Goal: Task Accomplishment & Management: Use online tool/utility

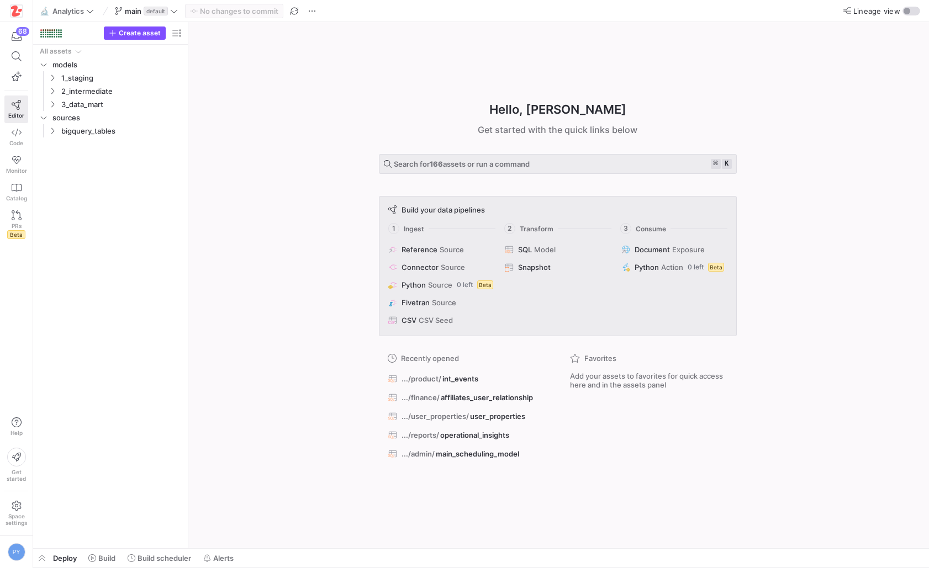
click at [289, 293] on div "Hello, [PERSON_NAME] ✨ Get started with the quick links below Search for 166 as…" at bounding box center [558, 285] width 730 height 526
click at [50, 559] on span "button" at bounding box center [42, 558] width 18 height 19
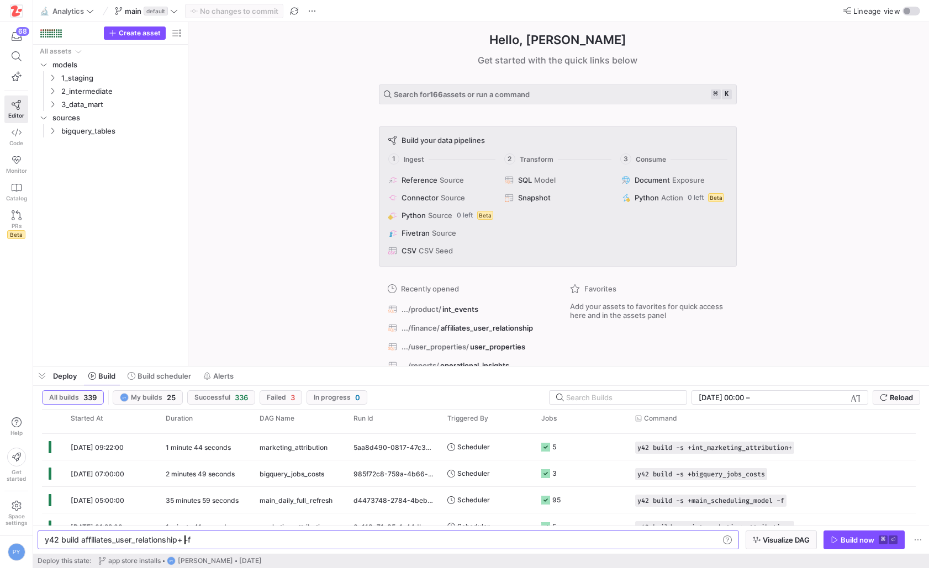
scroll to position [0, 140]
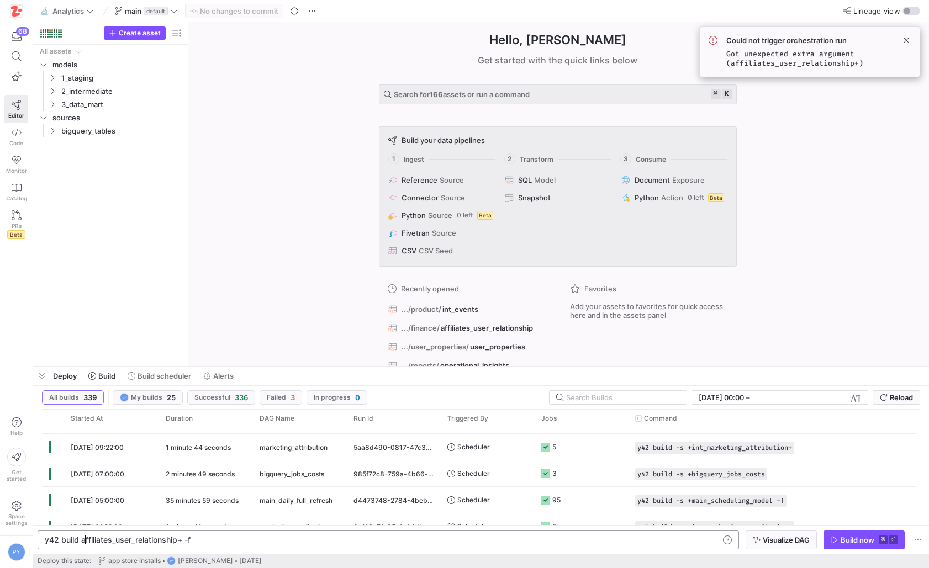
click at [84, 539] on div "y42 build affiliates_user_relationship+ -f" at bounding box center [382, 540] width 675 height 9
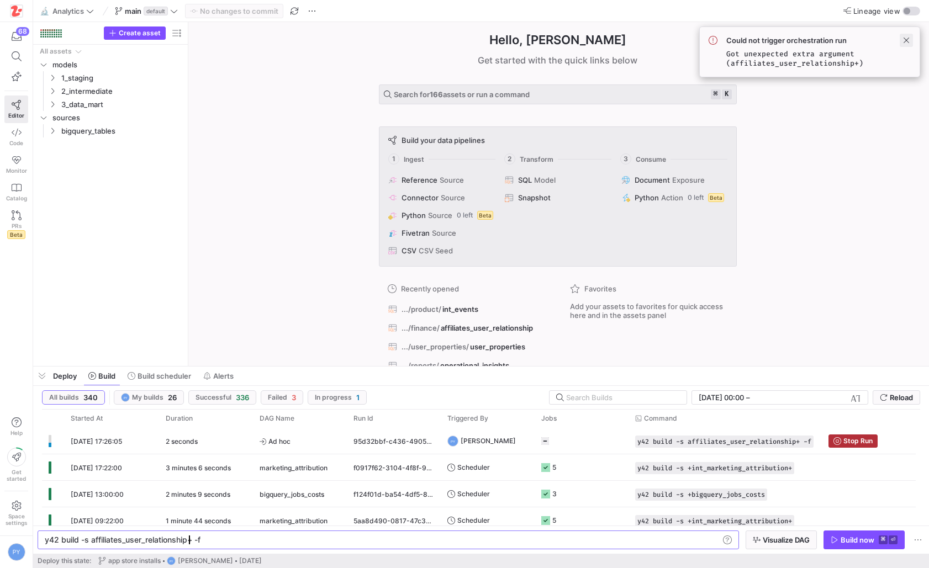
click at [905, 39] on span at bounding box center [906, 40] width 13 height 13
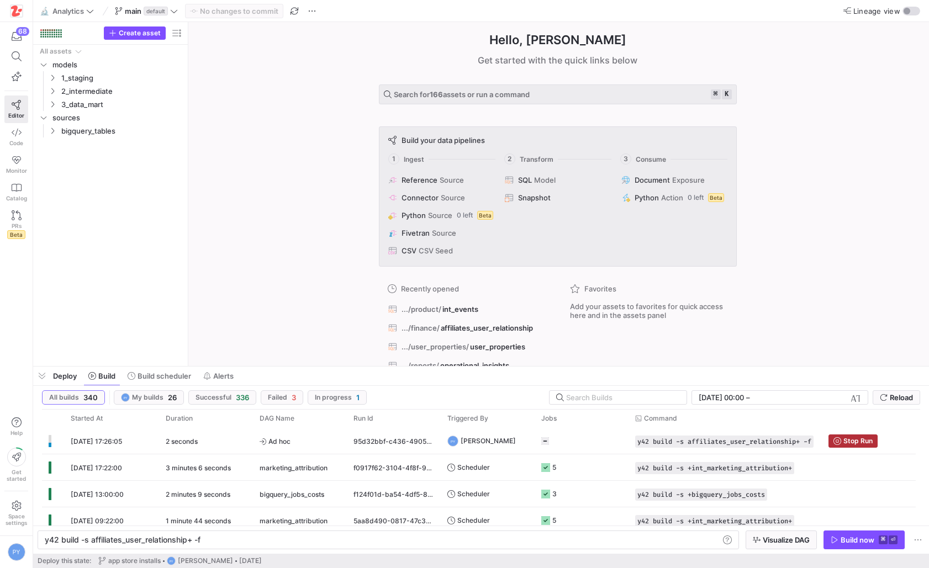
click at [868, 127] on div "Hello, [PERSON_NAME] ✨ Get started with the quick links below Search for 166 as…" at bounding box center [558, 194] width 730 height 344
click at [185, 443] on y42-duration "2 minutes" at bounding box center [181, 442] width 30 height 8
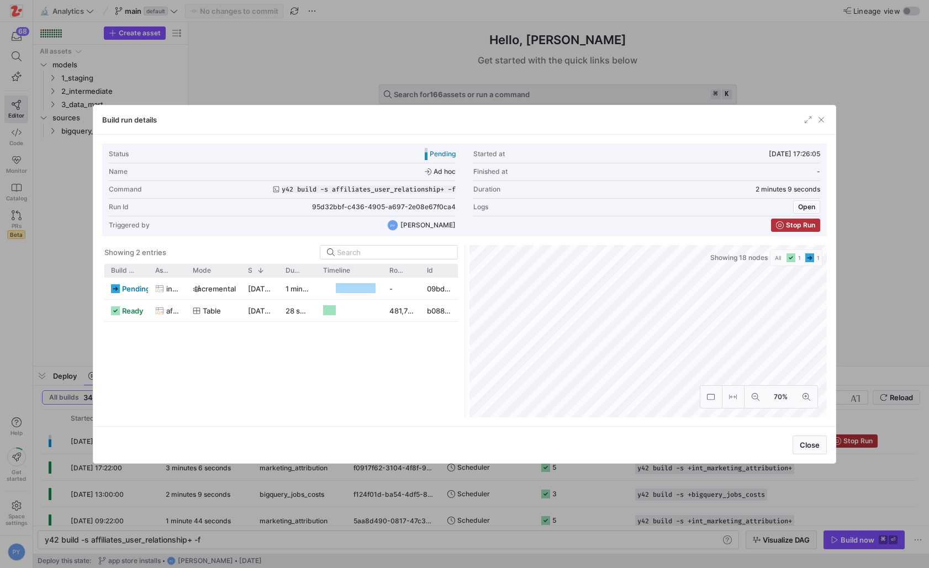
click at [185, 351] on div "pending int_events incremental [DATE] 17:26:35 1 minute 39 seconds - 09bda605-3…" at bounding box center [280, 348] width 353 height 140
drag, startPoint x: 183, startPoint y: 273, endPoint x: 258, endPoint y: 273, distance: 74.6
click at [261, 273] on div at bounding box center [263, 270] width 4 height 13
drag, startPoint x: 314, startPoint y: 274, endPoint x: 373, endPoint y: 284, distance: 59.9
click at [374, 284] on div "Build status Asset Mode 1" at bounding box center [280, 341] width 353 height 154
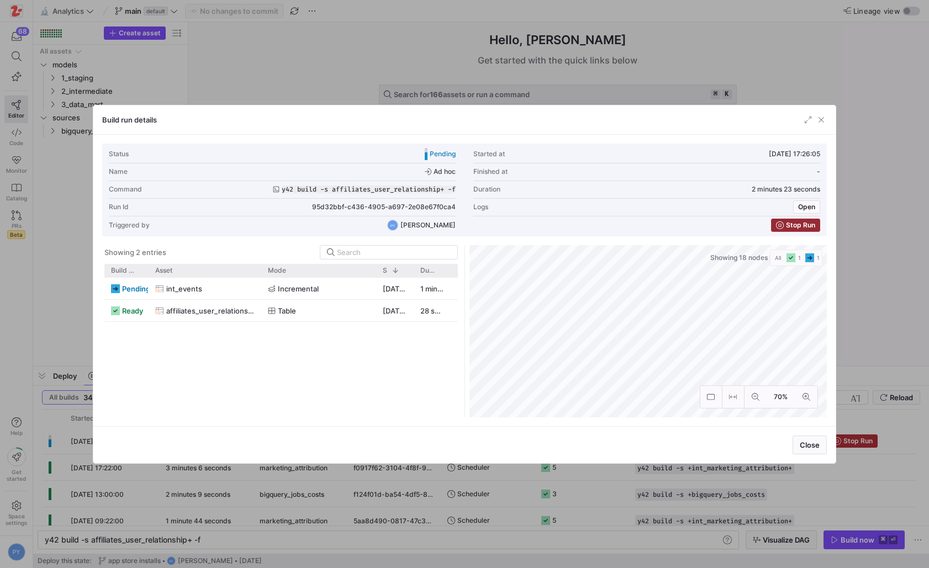
click at [789, 224] on span "Stop Run" at bounding box center [800, 226] width 29 height 8
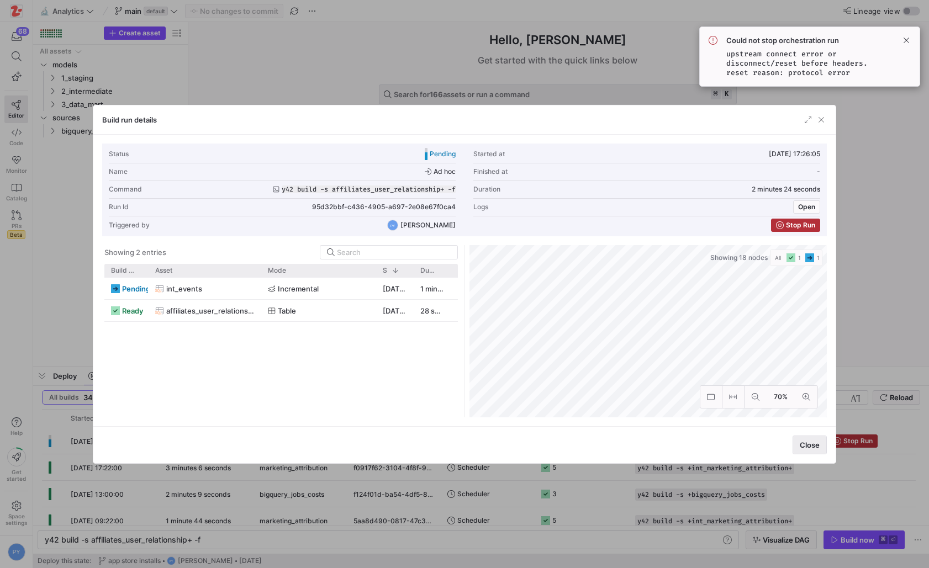
click at [818, 443] on span "Close" at bounding box center [810, 445] width 20 height 9
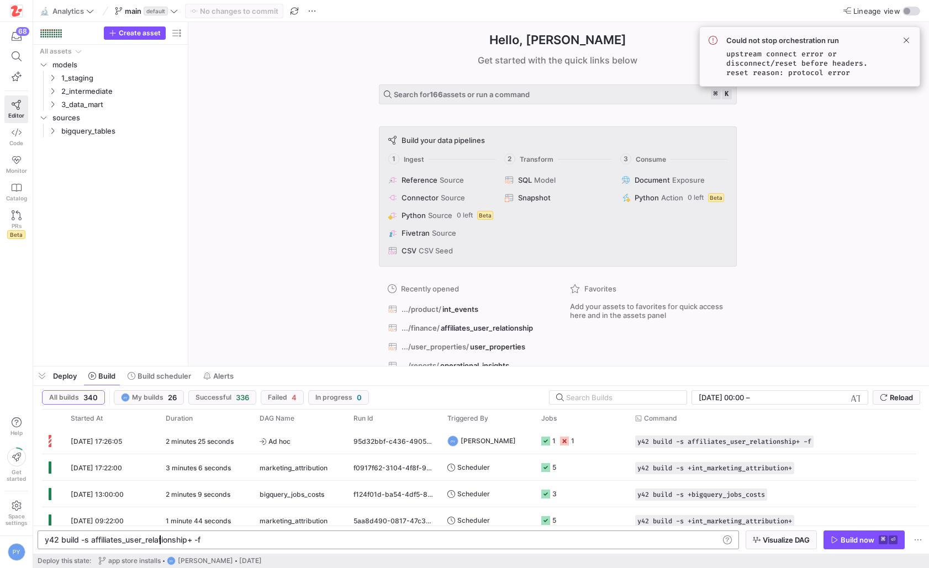
click at [159, 540] on div "y42 build -s affiliates_user_relationship+ -f" at bounding box center [382, 540] width 675 height 9
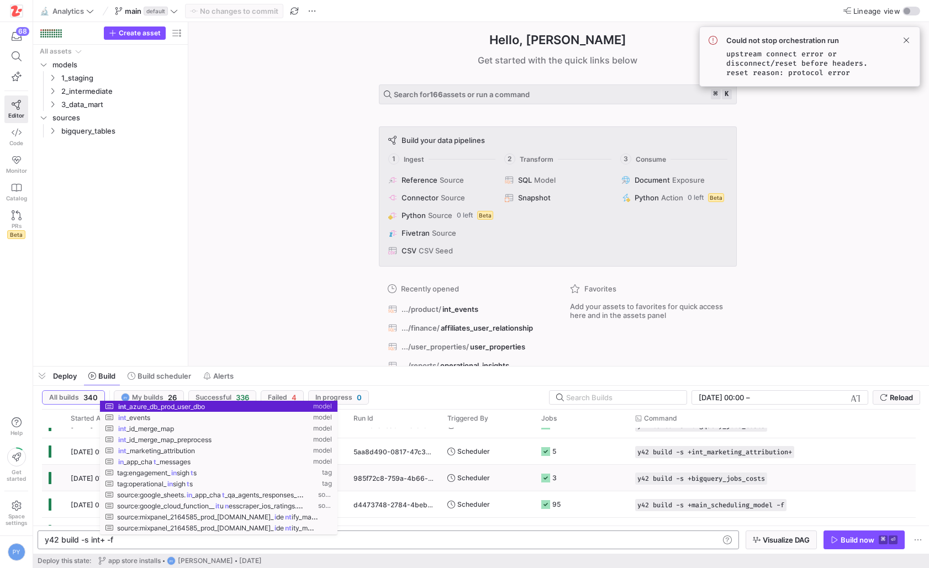
scroll to position [80, 0]
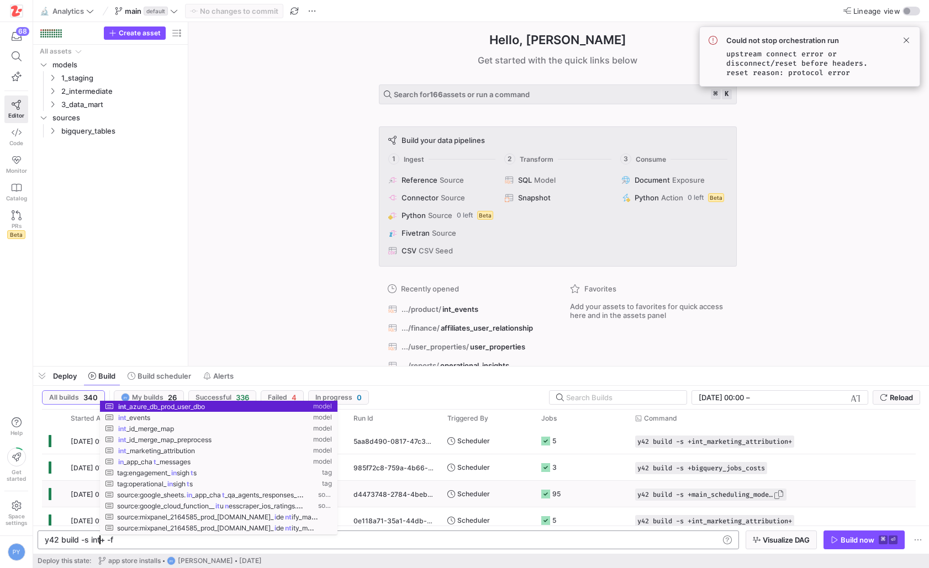
click at [783, 493] on span "Press SPACE to select this row." at bounding box center [778, 494] width 11 height 11
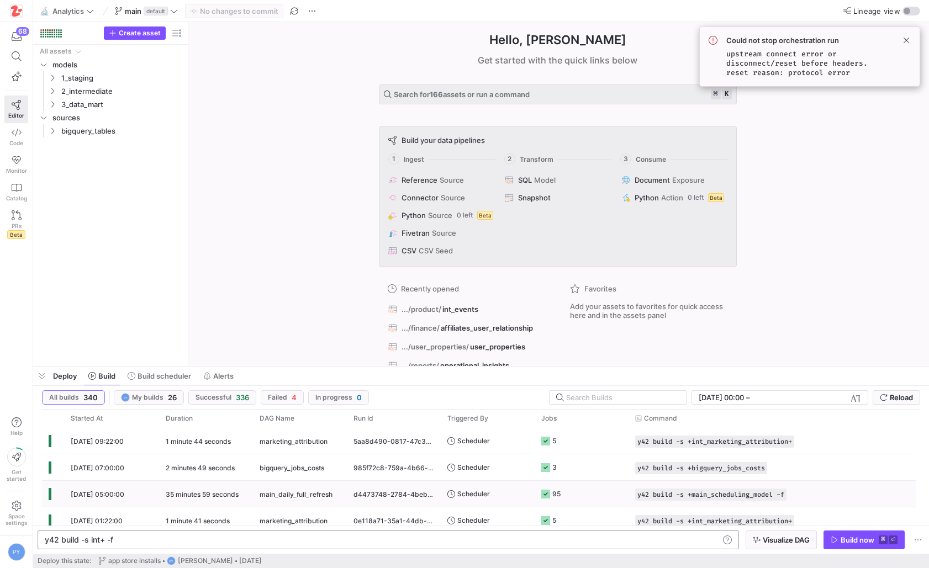
click at [573, 490] on y42-job-status-cell-renderer "95" at bounding box center [581, 494] width 81 height 25
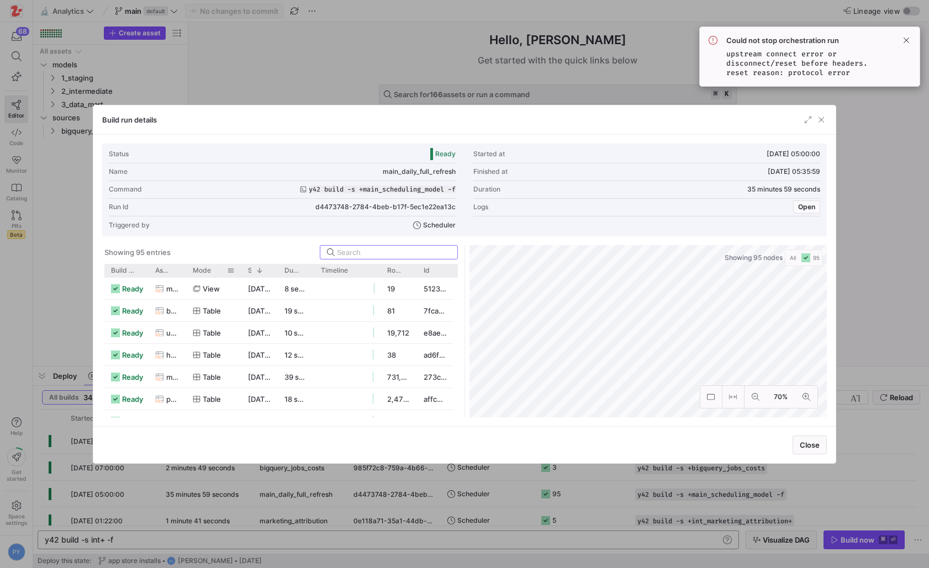
click at [212, 272] on div "Mode" at bounding box center [210, 271] width 34 height 8
click at [212, 272] on span at bounding box center [217, 271] width 12 height 8
click at [207, 272] on span "Mode" at bounding box center [202, 271] width 18 height 8
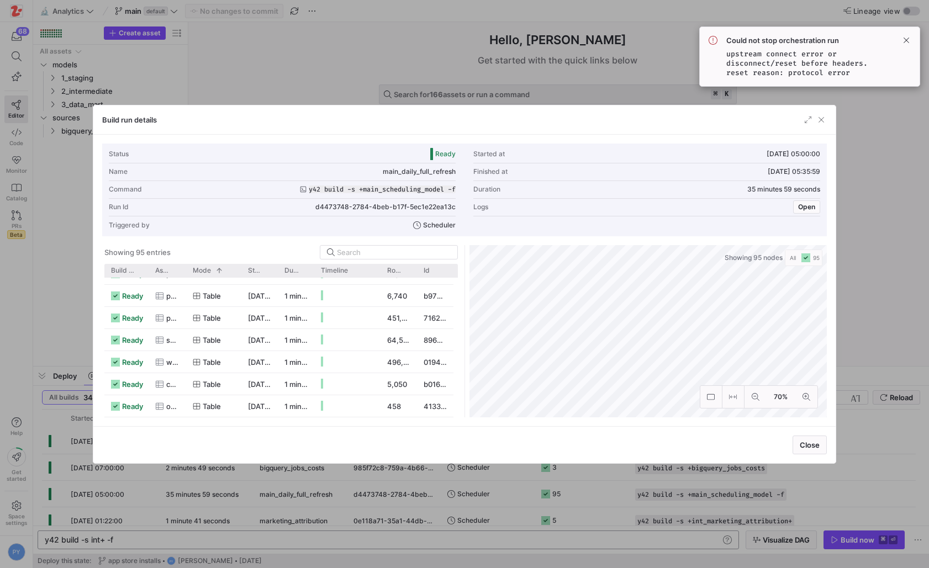
scroll to position [803, 0]
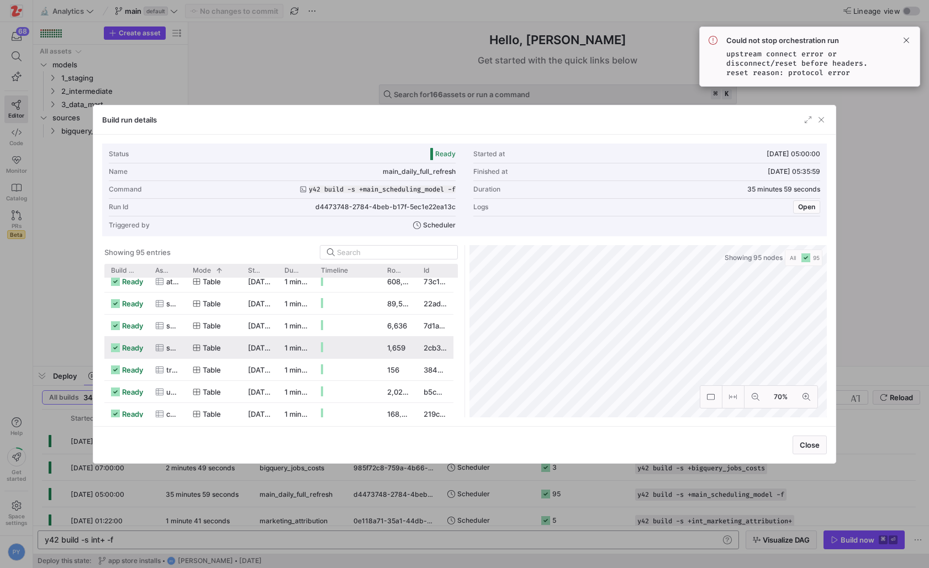
click at [673, 503] on div at bounding box center [464, 284] width 929 height 568
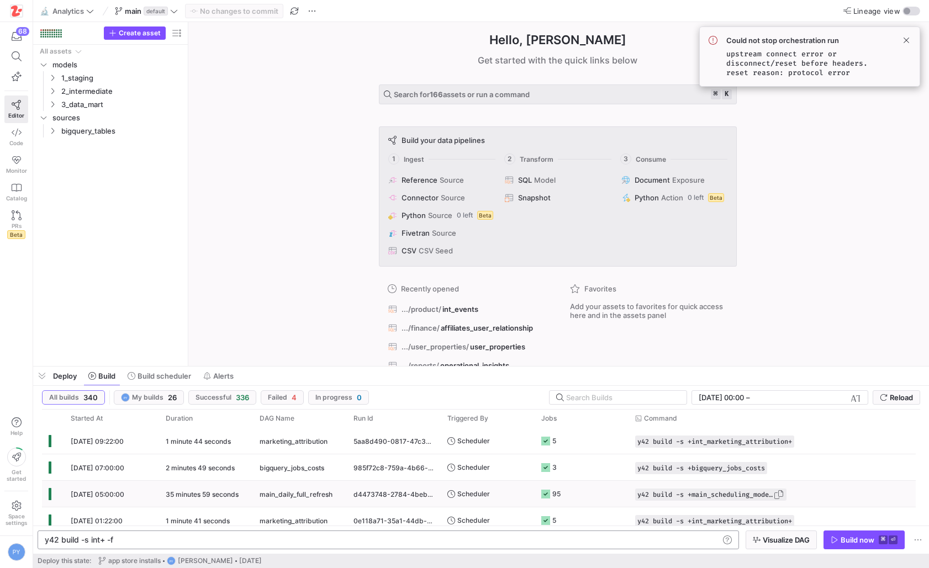
click at [782, 494] on span "Press SPACE to select this row." at bounding box center [778, 494] width 11 height 11
click at [465, 541] on div "y42 build -s int+ -f" at bounding box center [382, 540] width 675 height 9
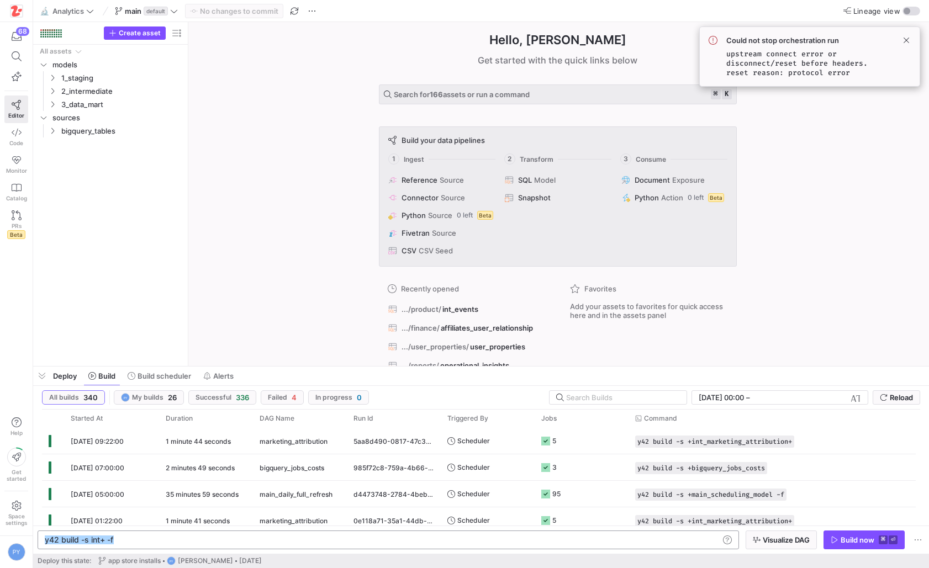
type textarea "y42 build -s +main_scheduling_model -f"
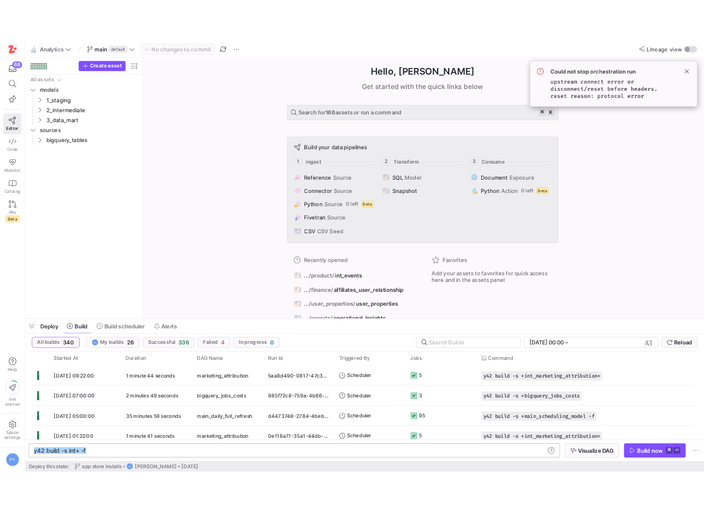
scroll to position [0, 146]
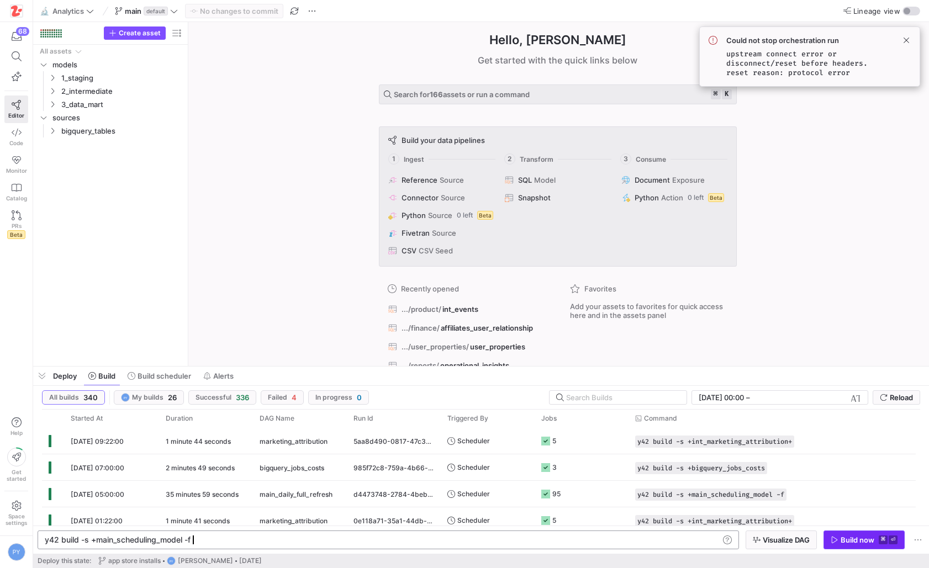
click at [847, 541] on div "Build now" at bounding box center [858, 540] width 34 height 9
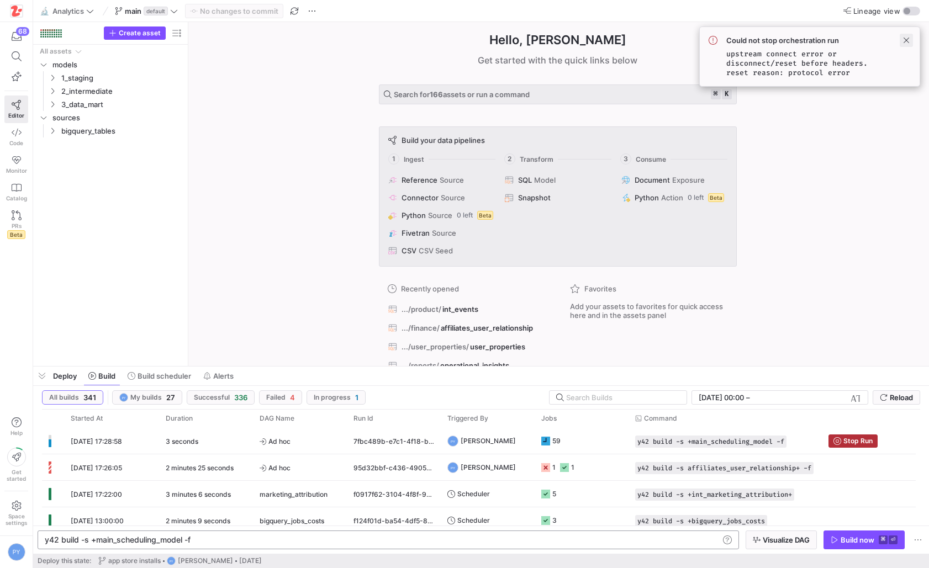
click at [906, 45] on span at bounding box center [906, 40] width 13 height 13
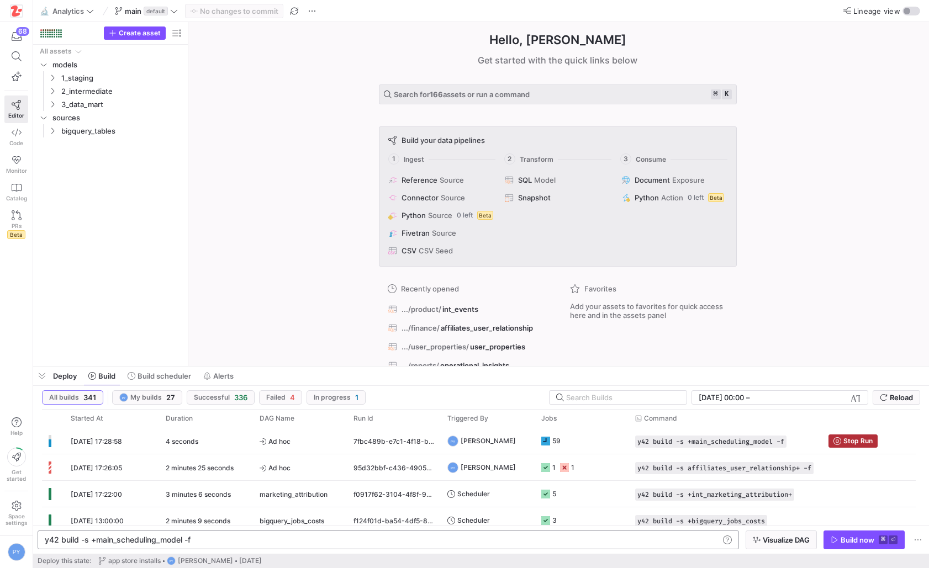
click at [840, 88] on div "Hello, [PERSON_NAME] ✨ Get started with the quick links below Search for 166 as…" at bounding box center [558, 194] width 730 height 344
